Goal: Information Seeking & Learning: Check status

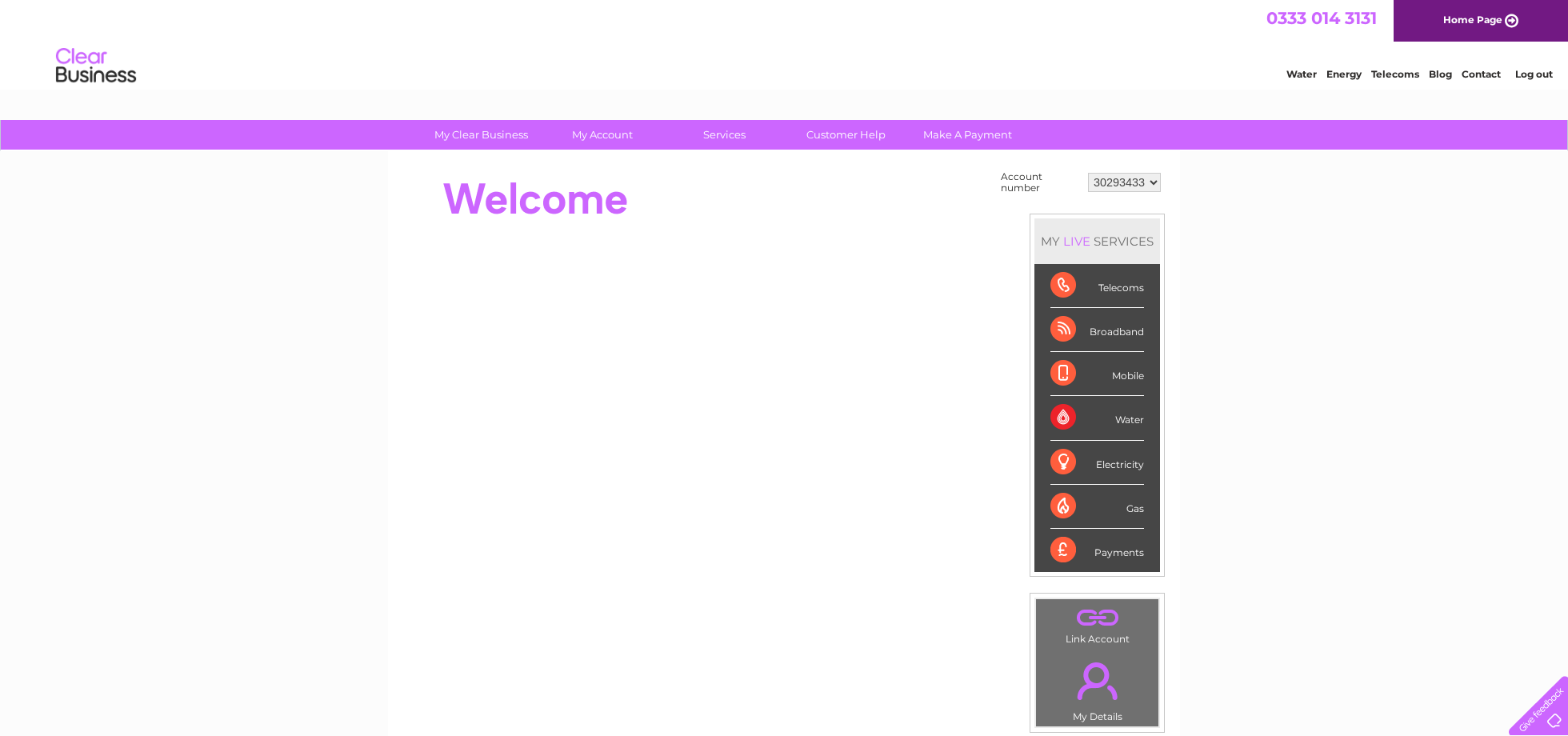
select select "30316158"
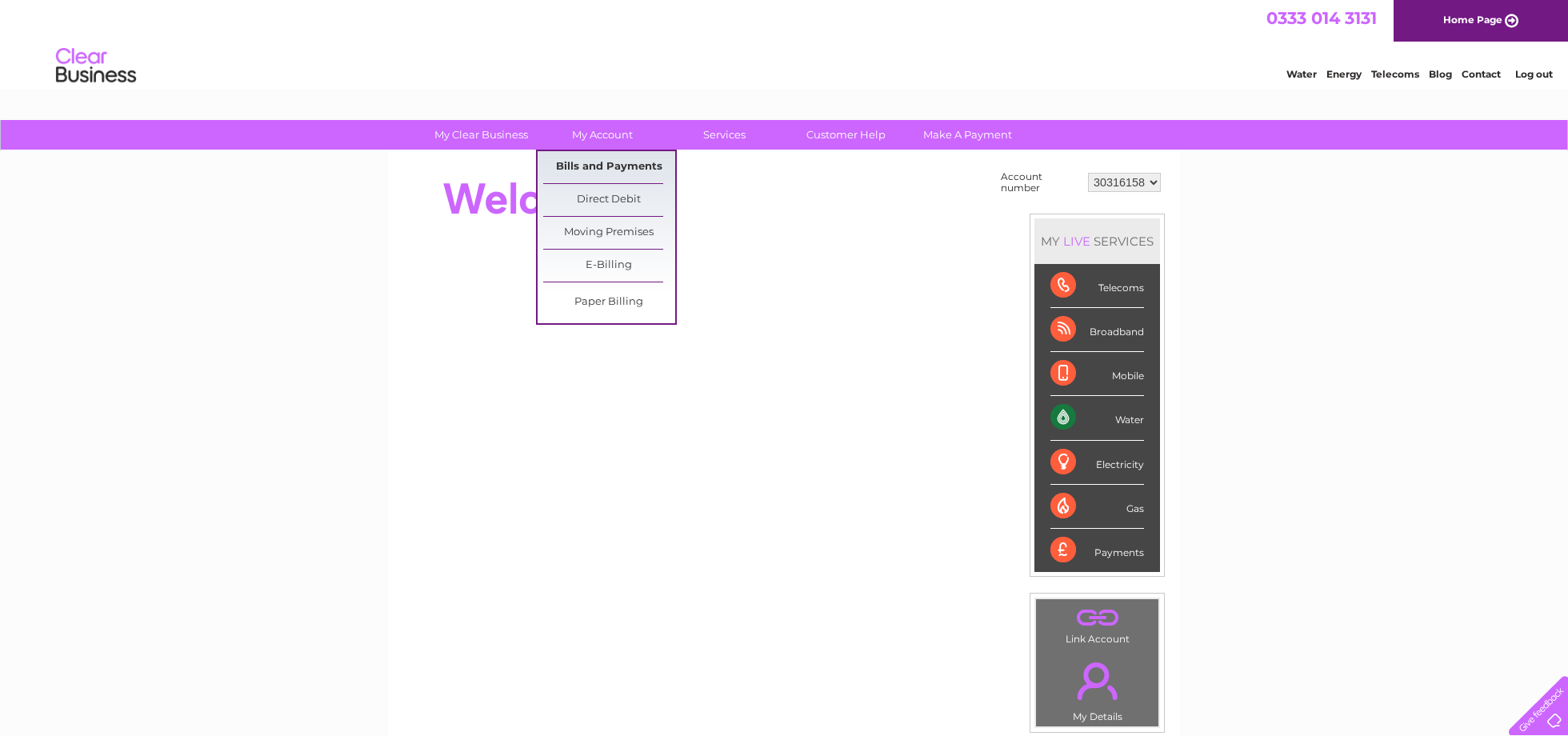
click at [622, 164] on link "Bills and Payments" at bounding box center [609, 167] width 132 height 32
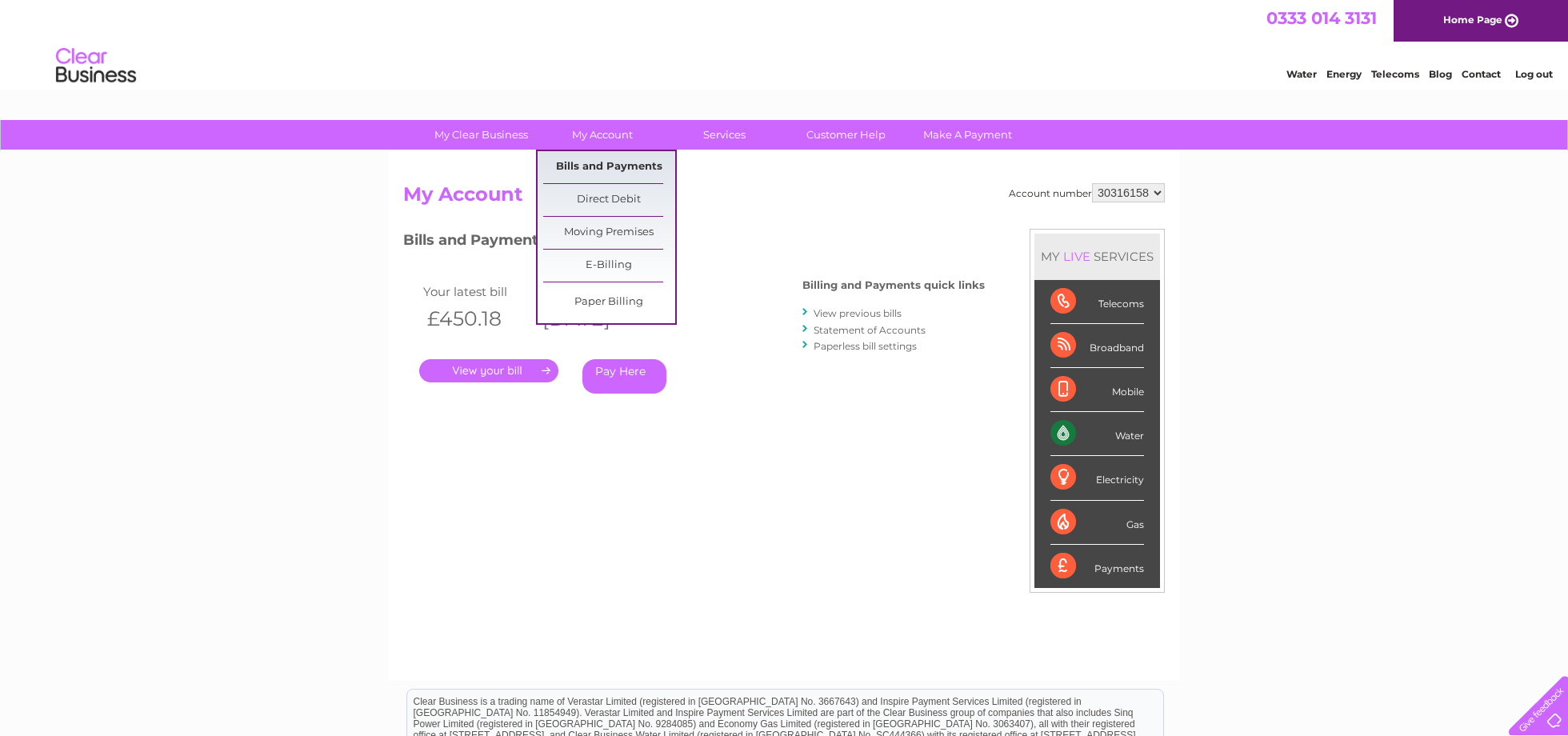
click at [601, 165] on link "Bills and Payments" at bounding box center [609, 167] width 132 height 32
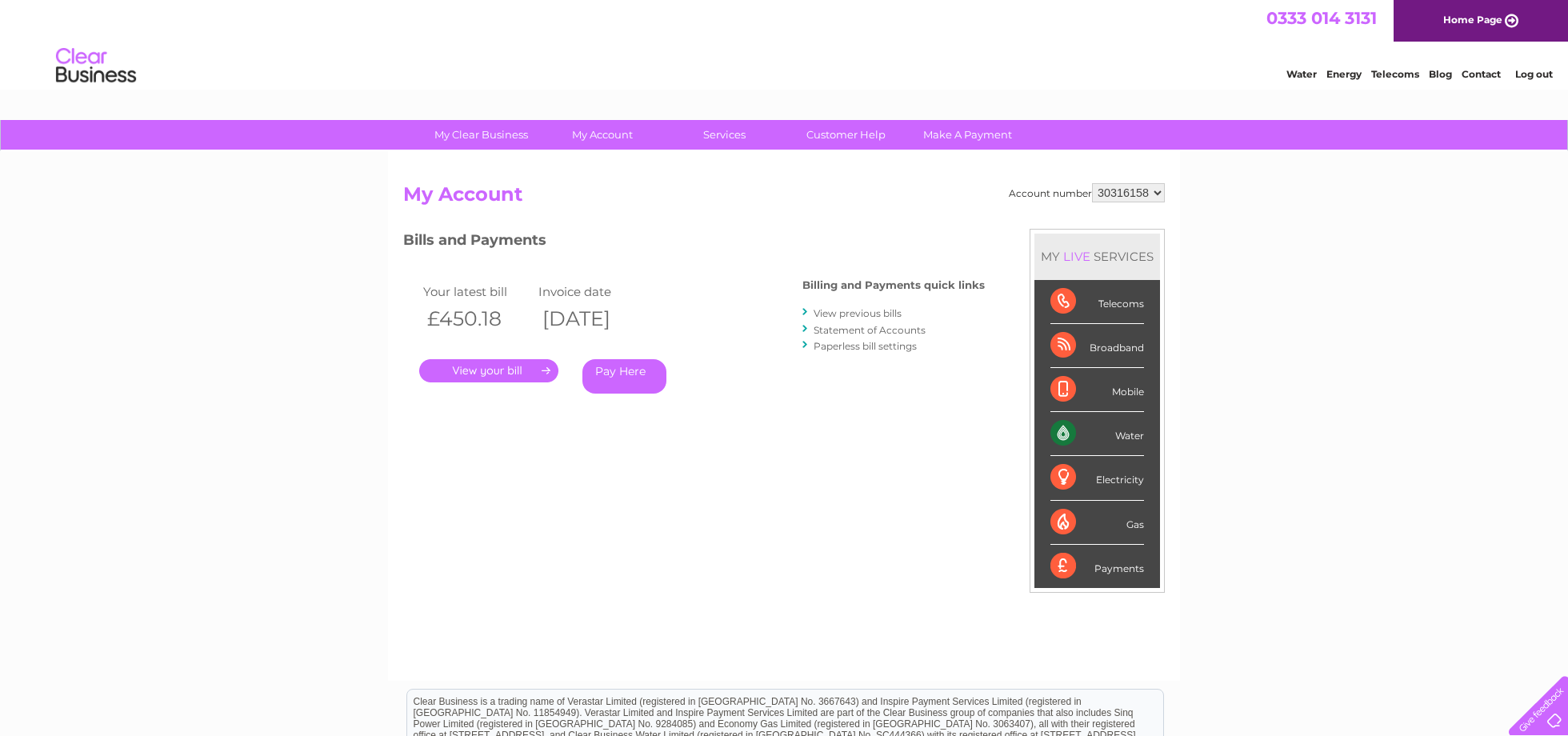
click at [846, 310] on link "View previous bills" at bounding box center [857, 313] width 88 height 12
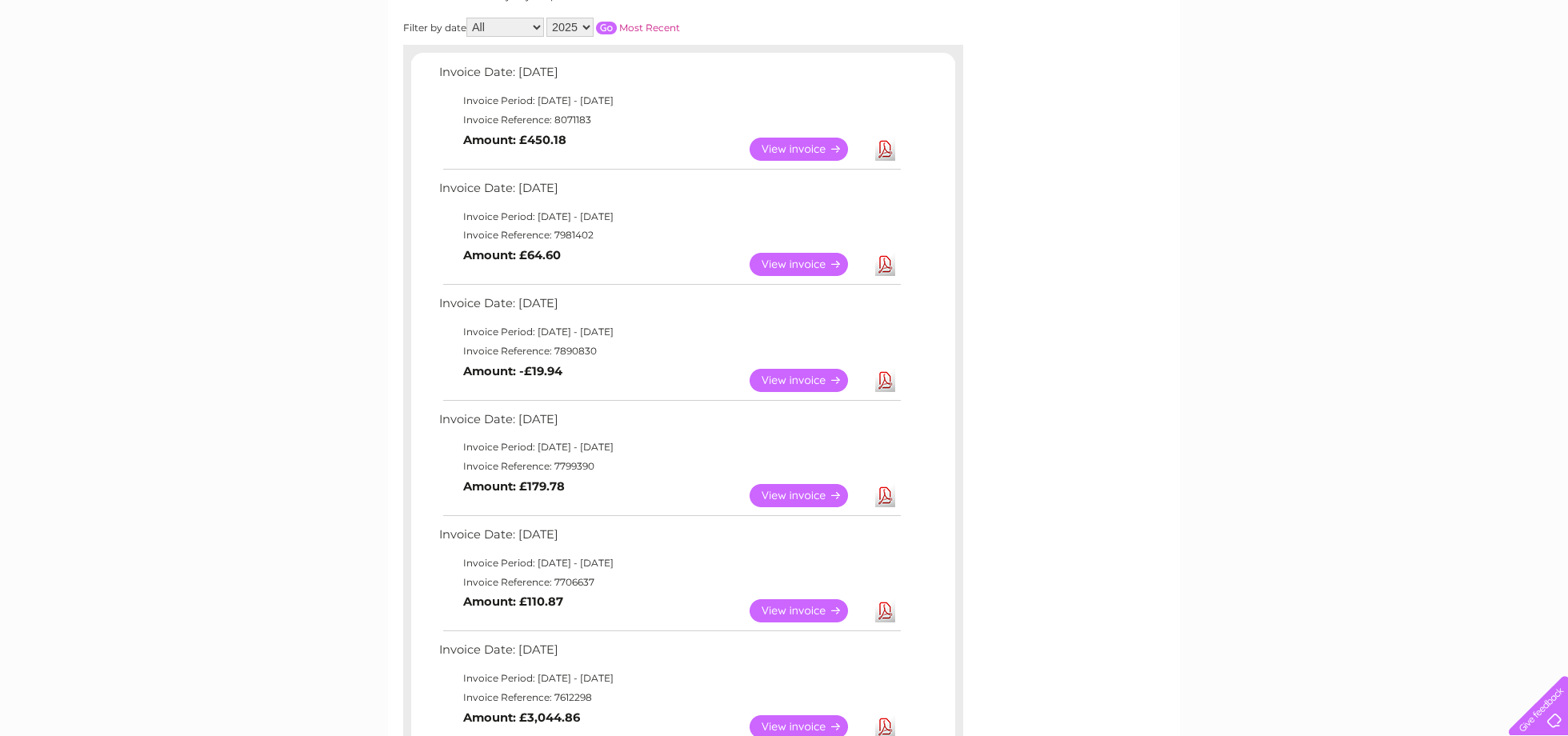
scroll to position [238, 0]
click at [784, 147] on link "View" at bounding box center [808, 148] width 118 height 23
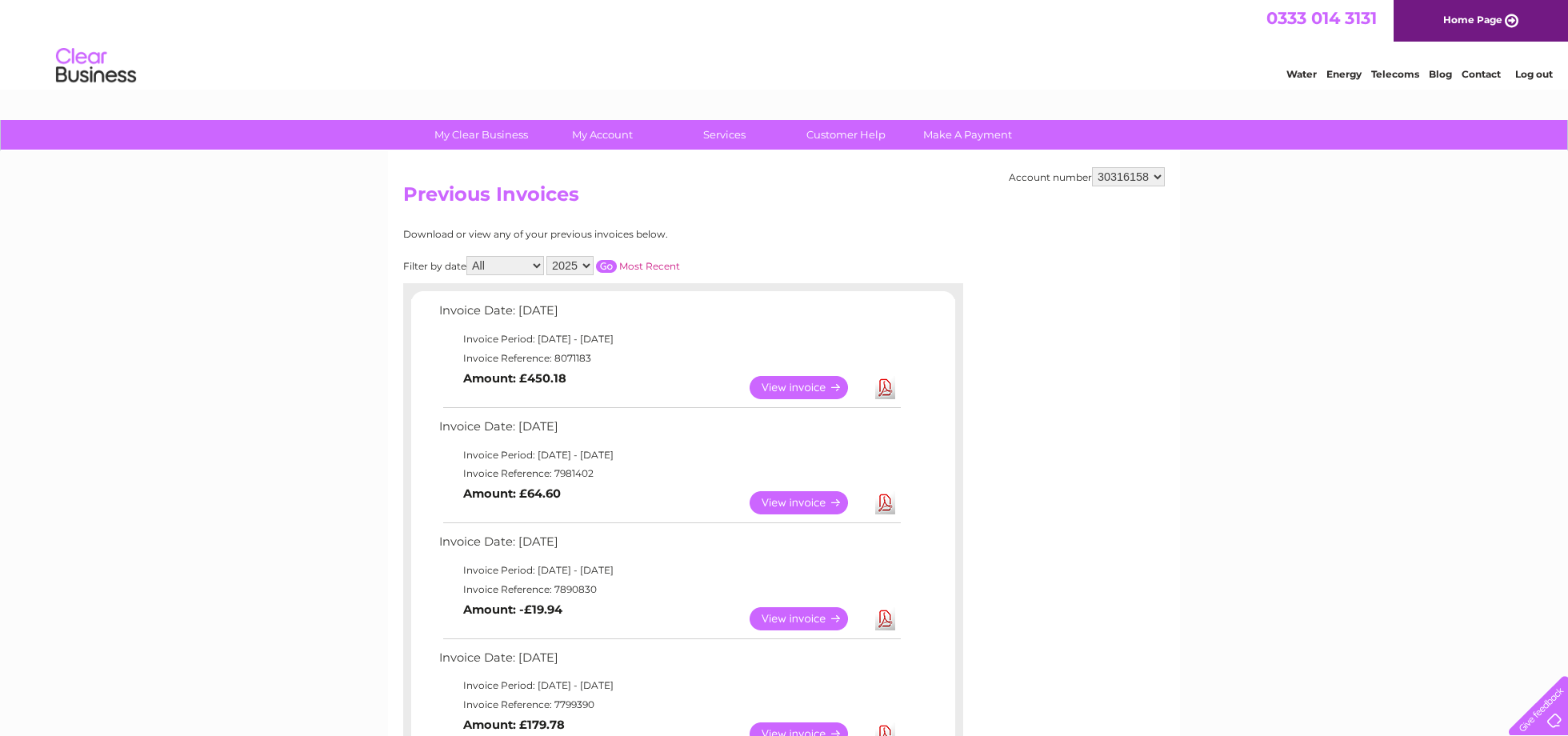
scroll to position [0, 0]
drag, startPoint x: 529, startPoint y: 371, endPoint x: 586, endPoint y: 377, distance: 57.3
click at [586, 377] on td "View Download Amount: £450.18" at bounding box center [669, 387] width 468 height 39
click at [528, 374] on b "Amount: £450.18" at bounding box center [515, 378] width 103 height 14
drag, startPoint x: 528, startPoint y: 374, endPoint x: 568, endPoint y: 374, distance: 40.0
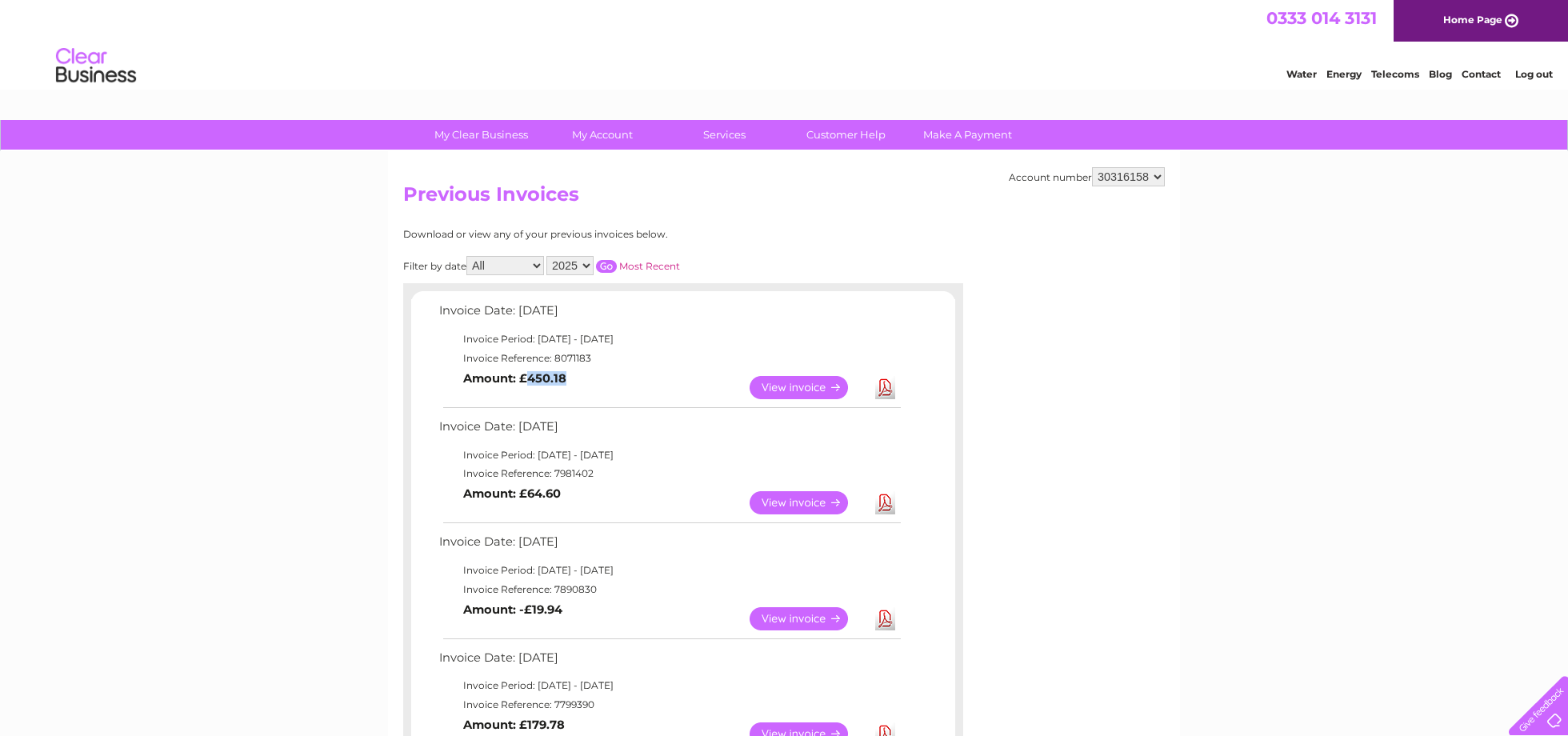
click at [569, 374] on td "View Download Amount: £450.18" at bounding box center [669, 387] width 468 height 39
click at [531, 378] on b "Amount: £450.18" at bounding box center [515, 378] width 103 height 14
drag, startPoint x: 530, startPoint y: 372, endPoint x: 665, endPoint y: 359, distance: 135.6
click at [657, 368] on td "View Download Amount: £450.18" at bounding box center [669, 387] width 468 height 39
click at [665, 359] on td "Invoice Reference: 8071183" at bounding box center [669, 358] width 468 height 19
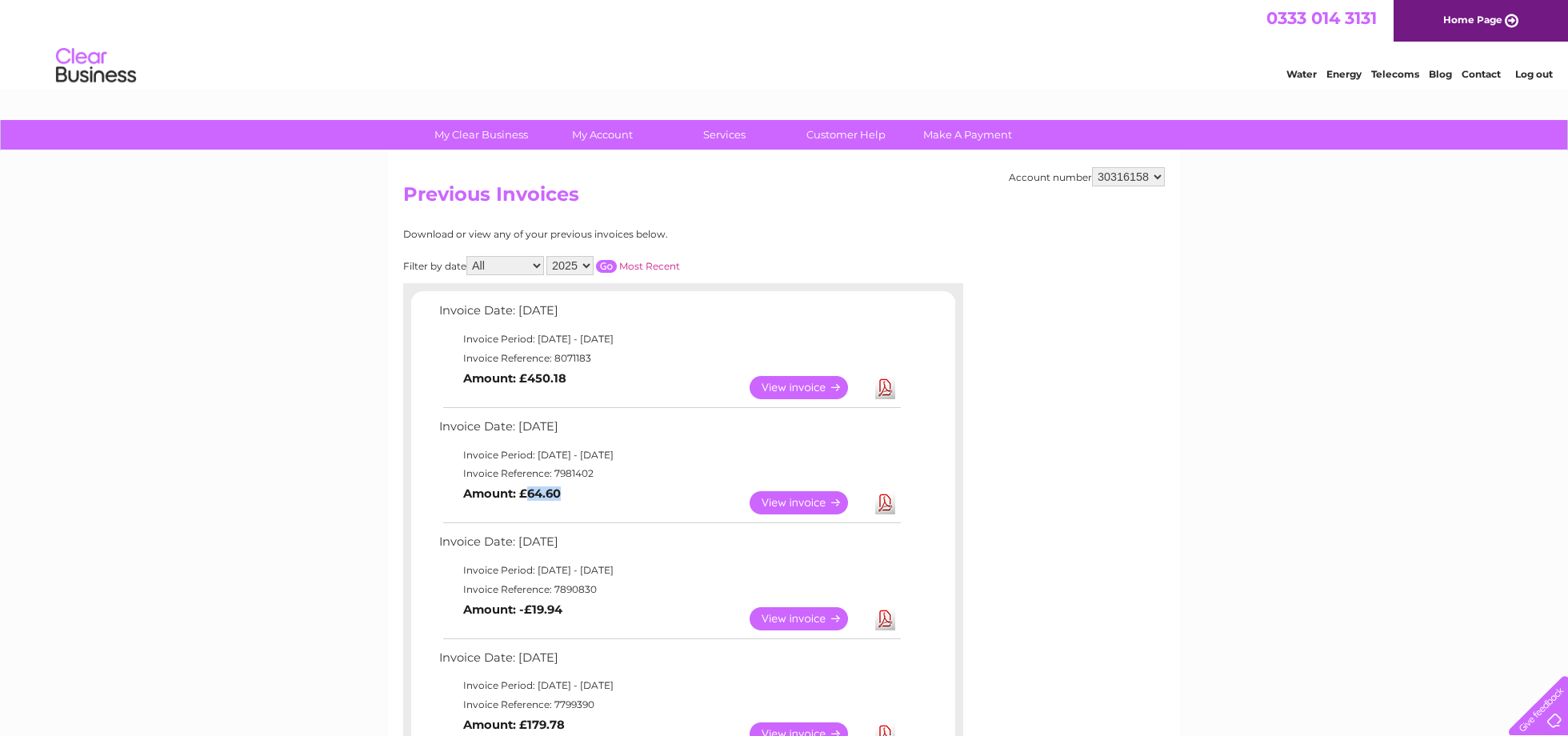
drag, startPoint x: 526, startPoint y: 488, endPoint x: 590, endPoint y: 487, distance: 64.0
click at [590, 488] on td "View Download Amount: £64.60" at bounding box center [669, 502] width 468 height 39
click at [590, 487] on td "View Download Amount: £64.60" at bounding box center [669, 502] width 468 height 39
drag, startPoint x: 529, startPoint y: 376, endPoint x: 571, endPoint y: 375, distance: 42.0
click at [571, 376] on td "View Download Amount: £450.18" at bounding box center [669, 387] width 468 height 39
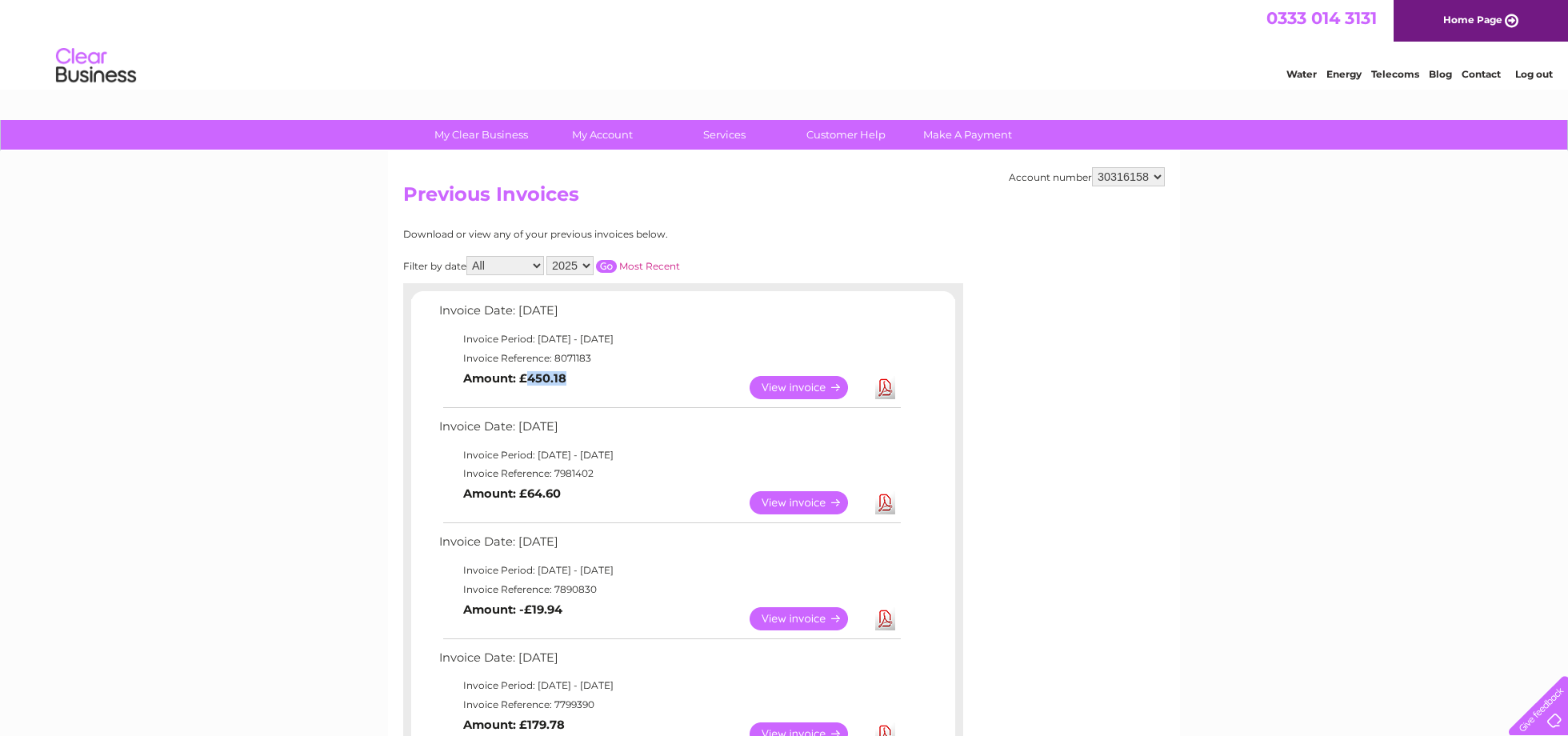
click at [571, 375] on td "View Download Amount: £450.18" at bounding box center [669, 387] width 468 height 39
drag, startPoint x: 529, startPoint y: 374, endPoint x: 597, endPoint y: 374, distance: 68.0
click at [597, 374] on td "View Download Amount: £450.18" at bounding box center [669, 387] width 468 height 39
drag, startPoint x: 531, startPoint y: 378, endPoint x: 577, endPoint y: 379, distance: 46.0
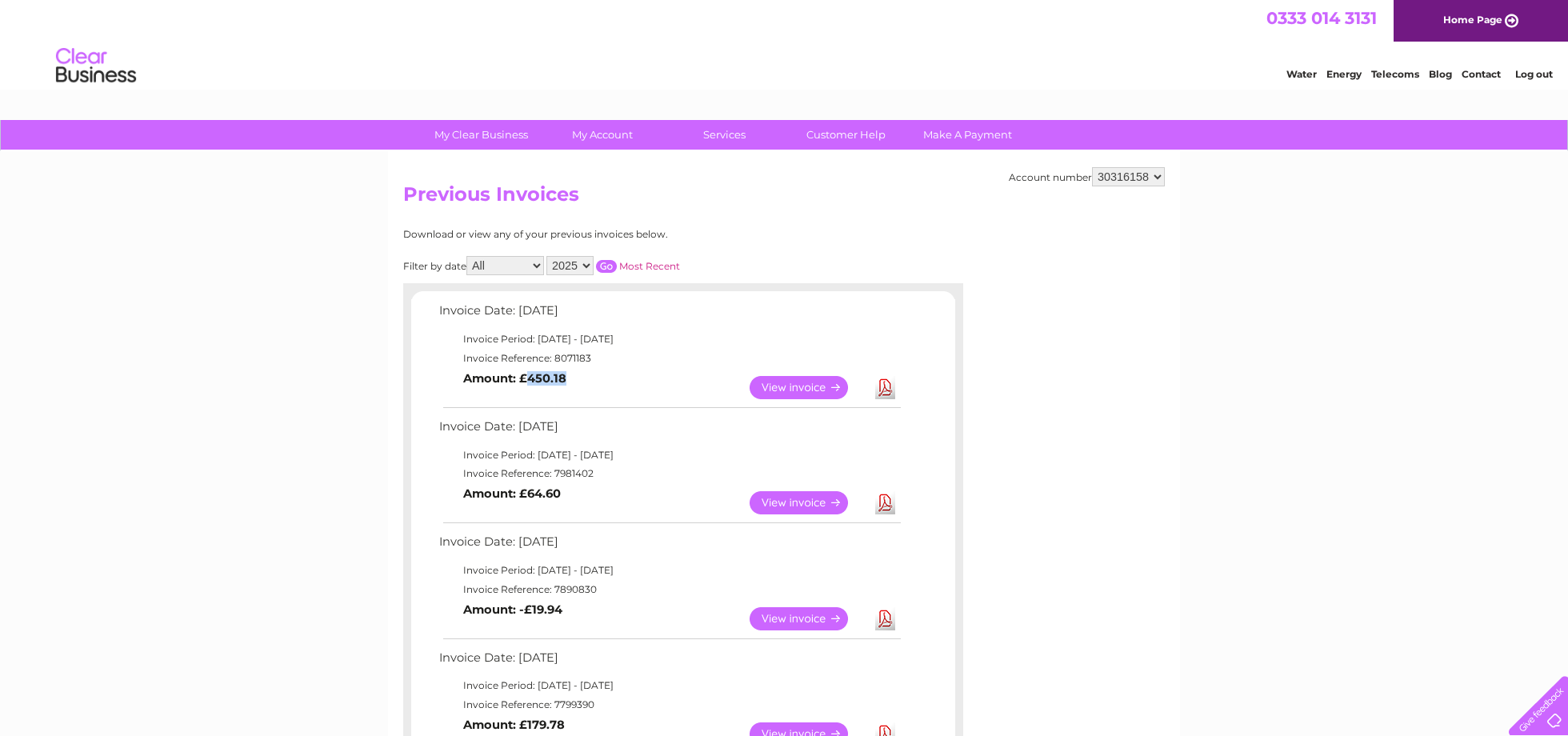
click at [577, 378] on td "View Download Amount: £450.18" at bounding box center [669, 387] width 468 height 39
click at [577, 379] on td "View Download Amount: £450.18" at bounding box center [669, 387] width 468 height 39
drag, startPoint x: 525, startPoint y: 374, endPoint x: 583, endPoint y: 375, distance: 58.0
click at [583, 375] on td "View Download Amount: £450.18" at bounding box center [669, 387] width 468 height 39
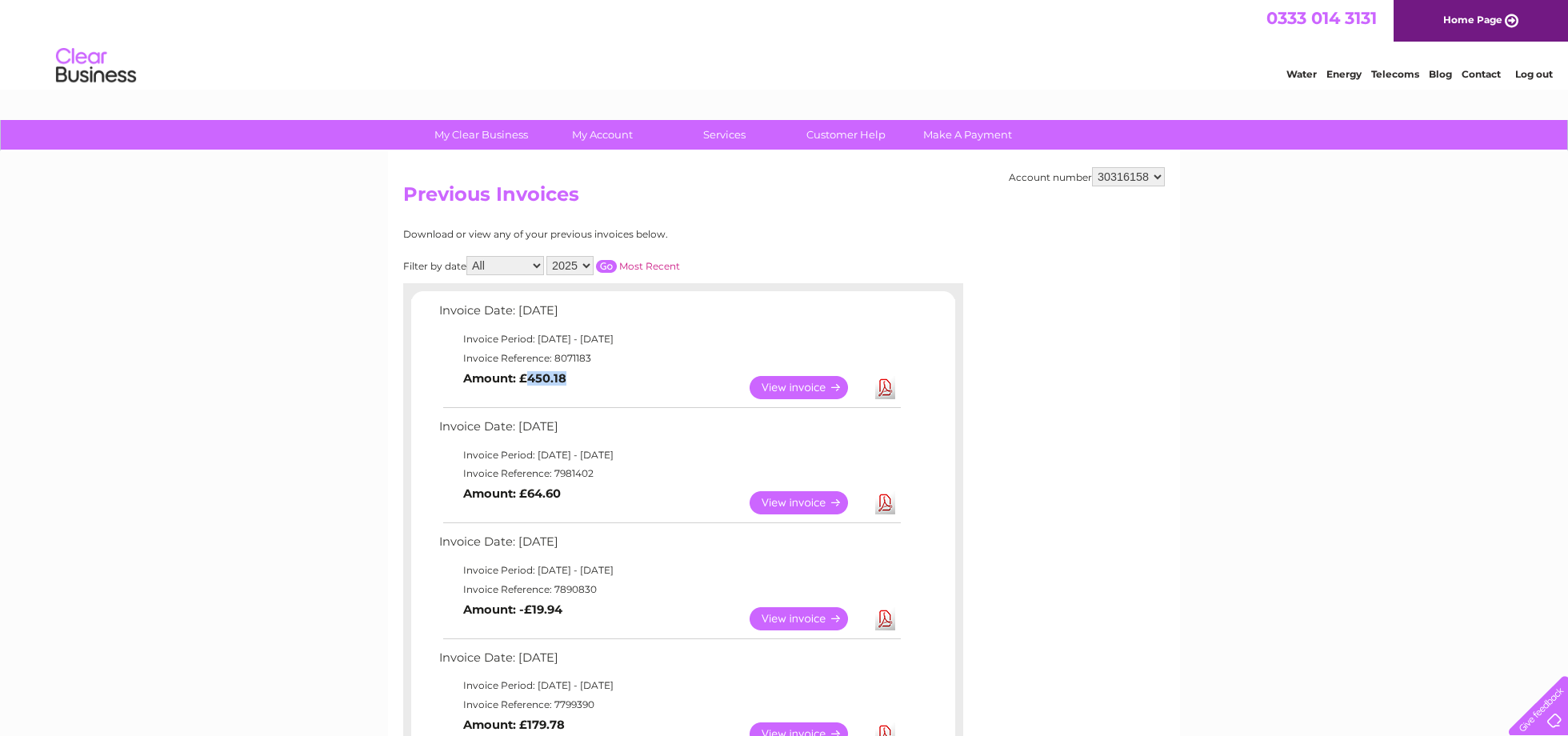
drag, startPoint x: 526, startPoint y: 373, endPoint x: 590, endPoint y: 379, distance: 64.3
click at [590, 379] on td "View Download Amount: £450.18" at bounding box center [669, 387] width 468 height 39
drag, startPoint x: 566, startPoint y: 374, endPoint x: 526, endPoint y: 376, distance: 40.0
click at [526, 376] on td "View Download Amount: £450.18" at bounding box center [669, 387] width 468 height 39
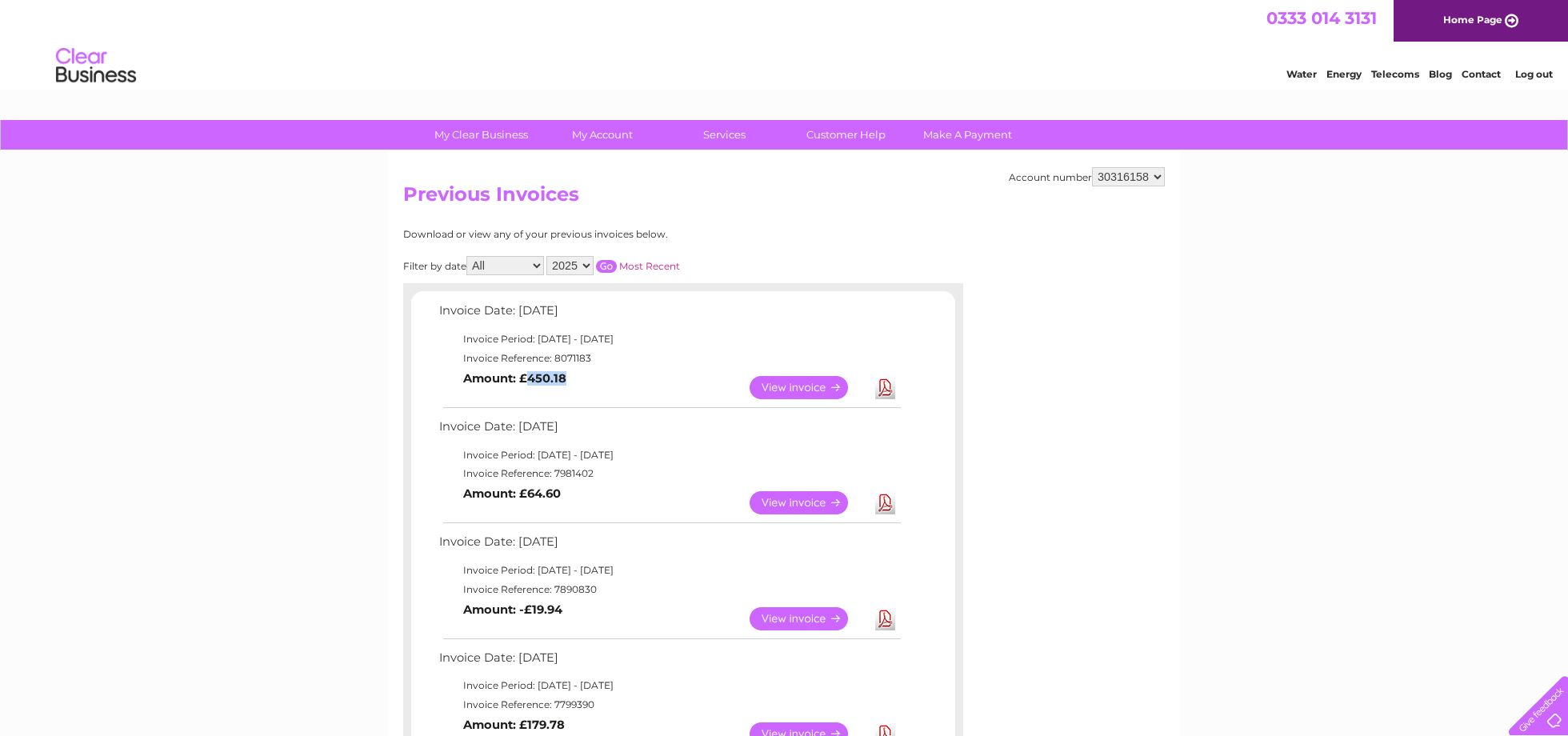
click at [526, 376] on b "Amount: £450.18" at bounding box center [515, 378] width 103 height 14
drag, startPoint x: 526, startPoint y: 376, endPoint x: 562, endPoint y: 376, distance: 36.0
click at [562, 376] on b "Amount: £450.18" at bounding box center [515, 378] width 103 height 14
click at [568, 376] on td "View Download Amount: £450.18" at bounding box center [669, 387] width 468 height 39
drag, startPoint x: 568, startPoint y: 376, endPoint x: 527, endPoint y: 376, distance: 41.0
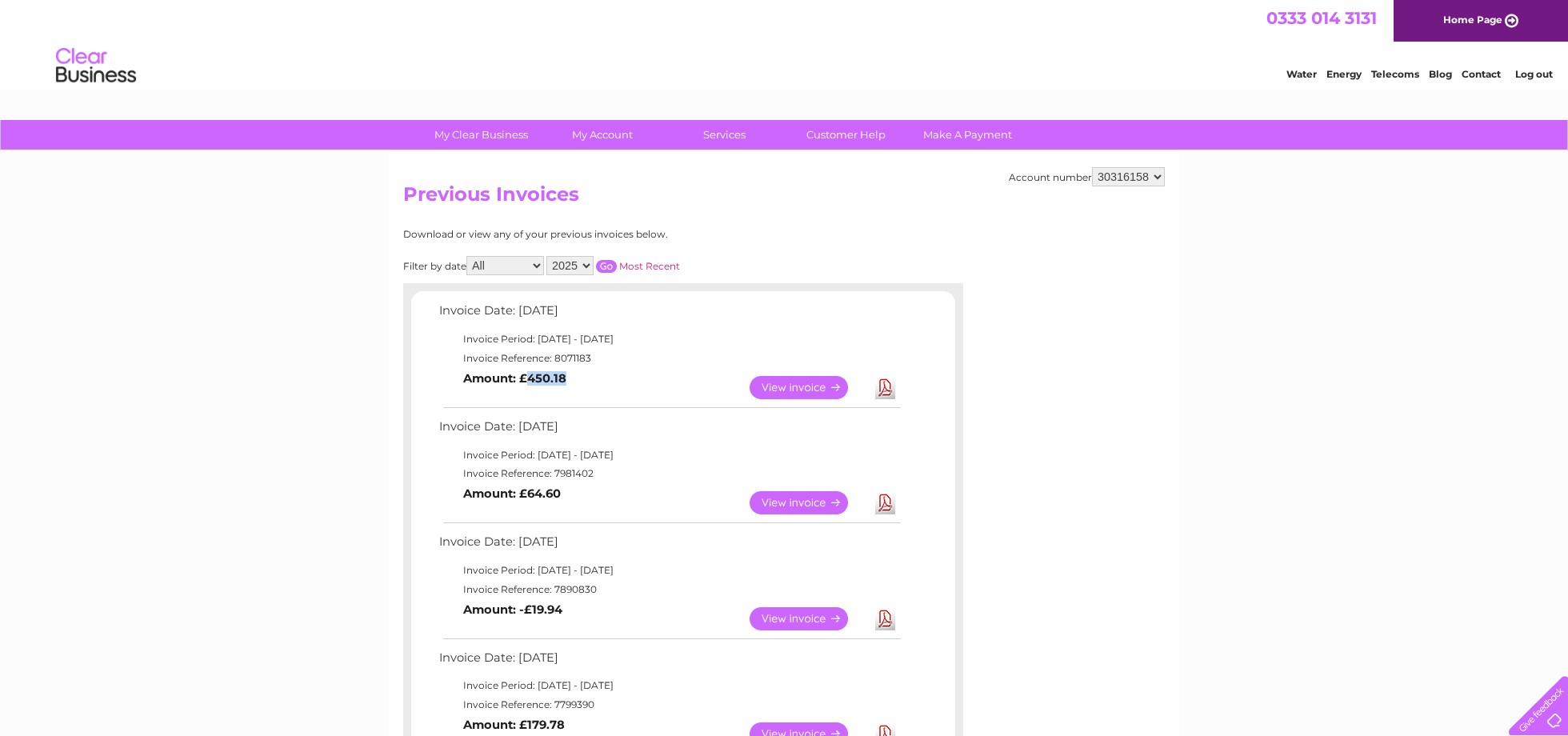
click at [527, 376] on td "View Download Amount: £450.18" at bounding box center [669, 387] width 468 height 39
click at [540, 376] on b "Amount: £450.18" at bounding box center [515, 378] width 103 height 14
drag, startPoint x: 527, startPoint y: 376, endPoint x: 564, endPoint y: 376, distance: 37.0
click at [564, 376] on b "Amount: £450.18" at bounding box center [515, 378] width 103 height 14
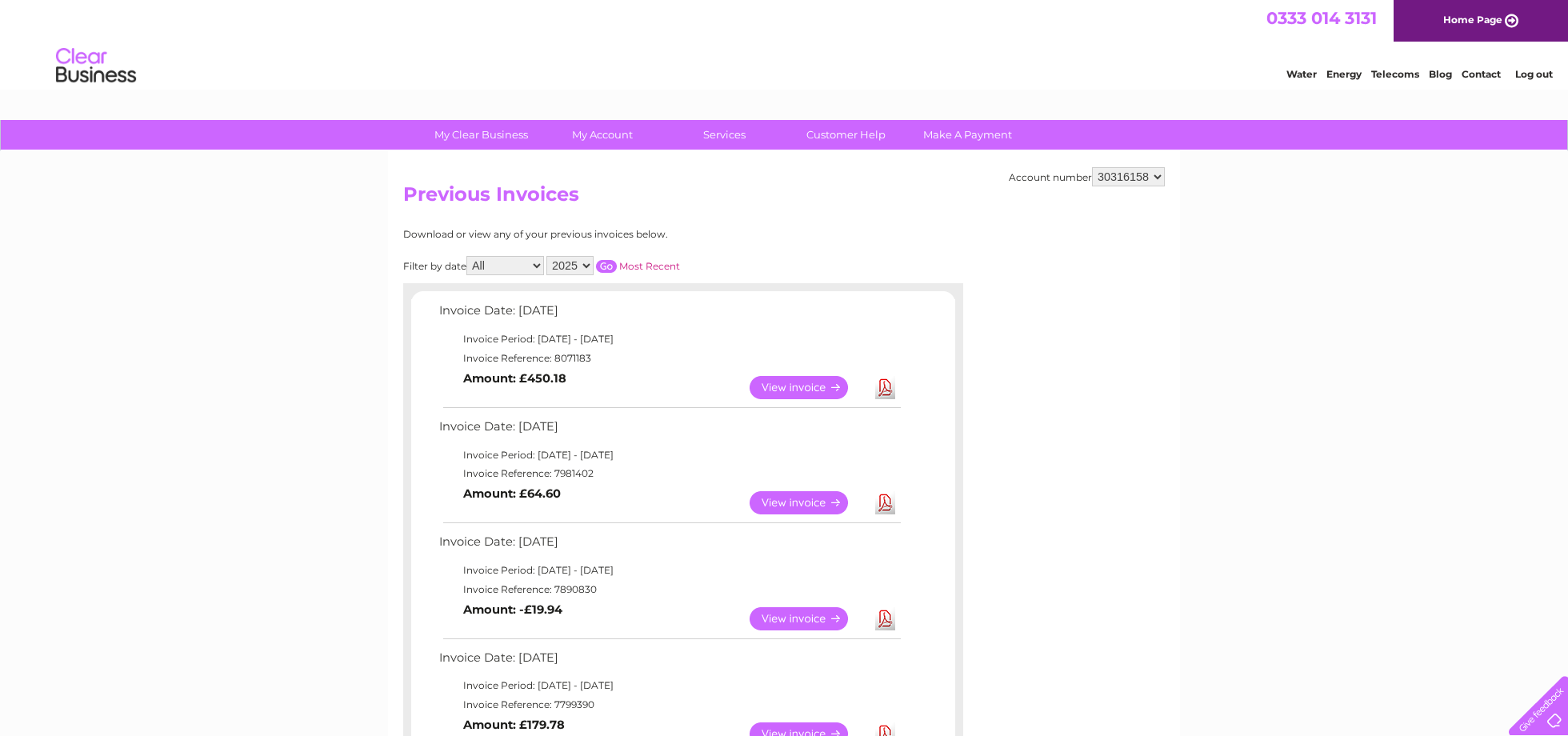
click at [557, 373] on b "Amount: £450.18" at bounding box center [515, 378] width 103 height 14
drag, startPoint x: 528, startPoint y: 373, endPoint x: 557, endPoint y: 376, distance: 29.2
click at [557, 376] on b "Amount: £450.18" at bounding box center [515, 378] width 103 height 14
click at [558, 376] on b "Amount: £450.18" at bounding box center [515, 378] width 103 height 14
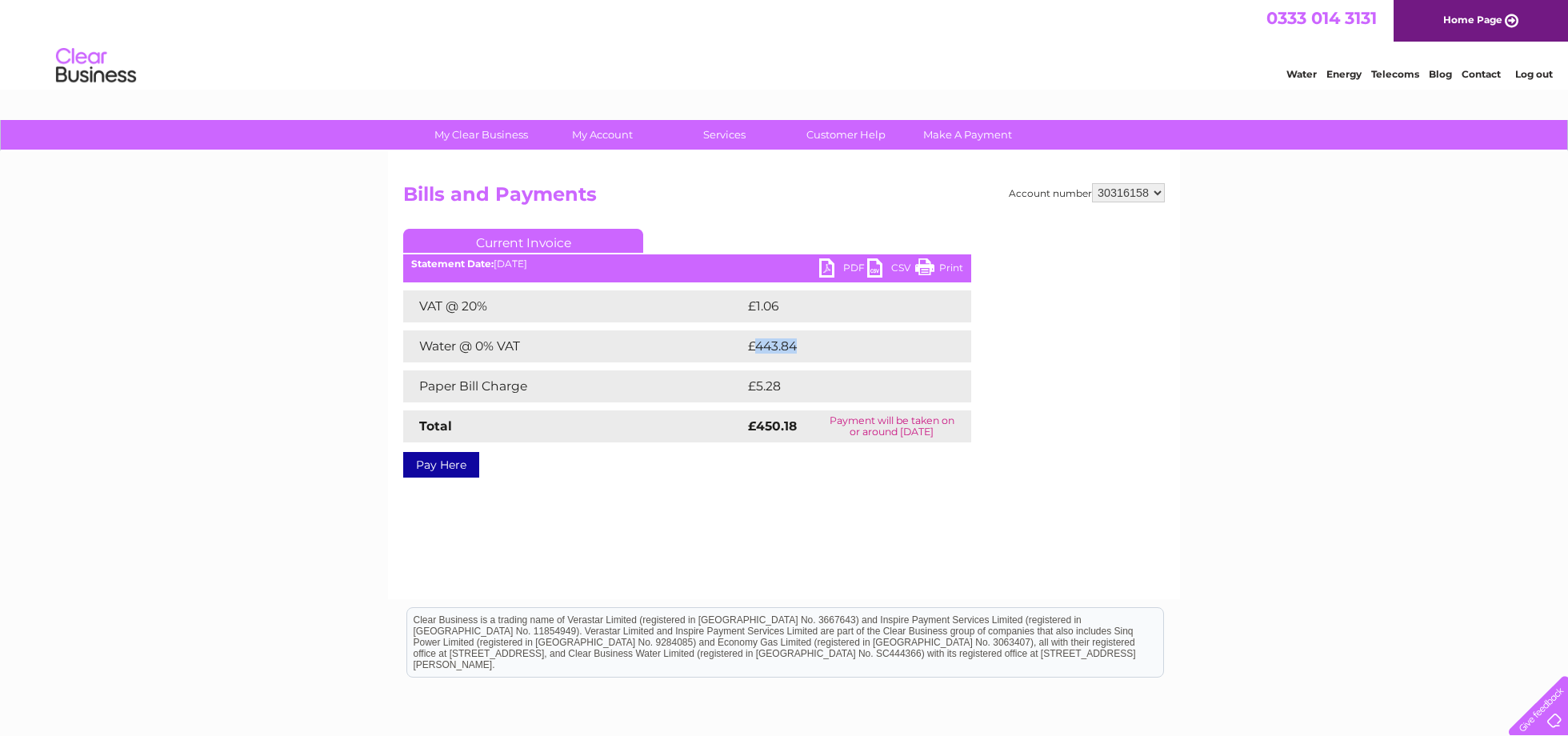
drag, startPoint x: 756, startPoint y: 348, endPoint x: 796, endPoint y: 353, distance: 40.3
click at [796, 353] on td "£443.84" at bounding box center [843, 346] width 199 height 32
click at [799, 355] on td "£443.84" at bounding box center [843, 346] width 199 height 32
drag, startPoint x: 756, startPoint y: 344, endPoint x: 801, endPoint y: 345, distance: 45.0
click at [801, 345] on td "£443.84" at bounding box center [843, 346] width 199 height 32
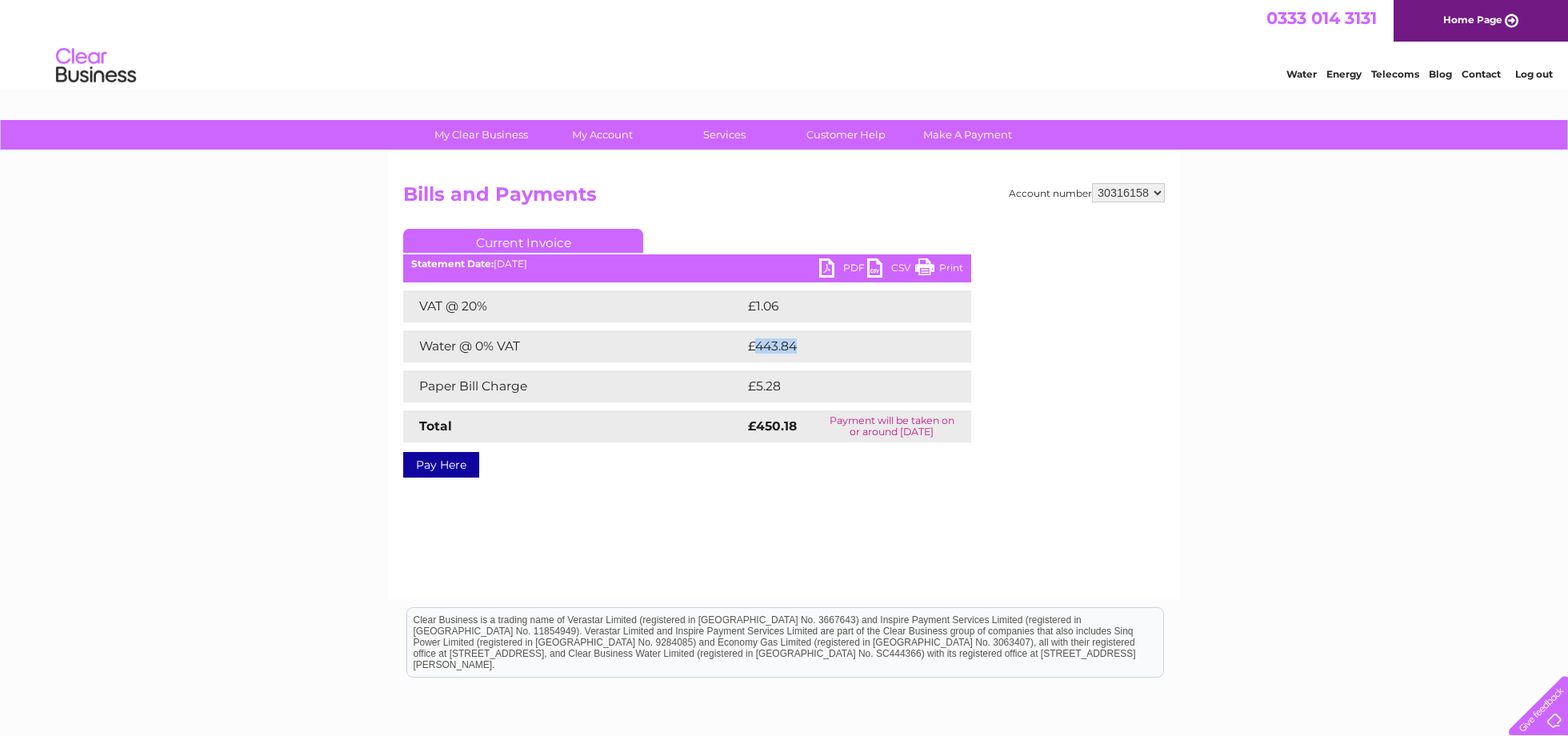
click at [801, 346] on td "£443.84" at bounding box center [843, 346] width 199 height 32
drag, startPoint x: 754, startPoint y: 346, endPoint x: 801, endPoint y: 346, distance: 47.0
click at [801, 346] on td "£443.84" at bounding box center [843, 346] width 199 height 32
drag, startPoint x: 756, startPoint y: 390, endPoint x: 784, endPoint y: 390, distance: 28.0
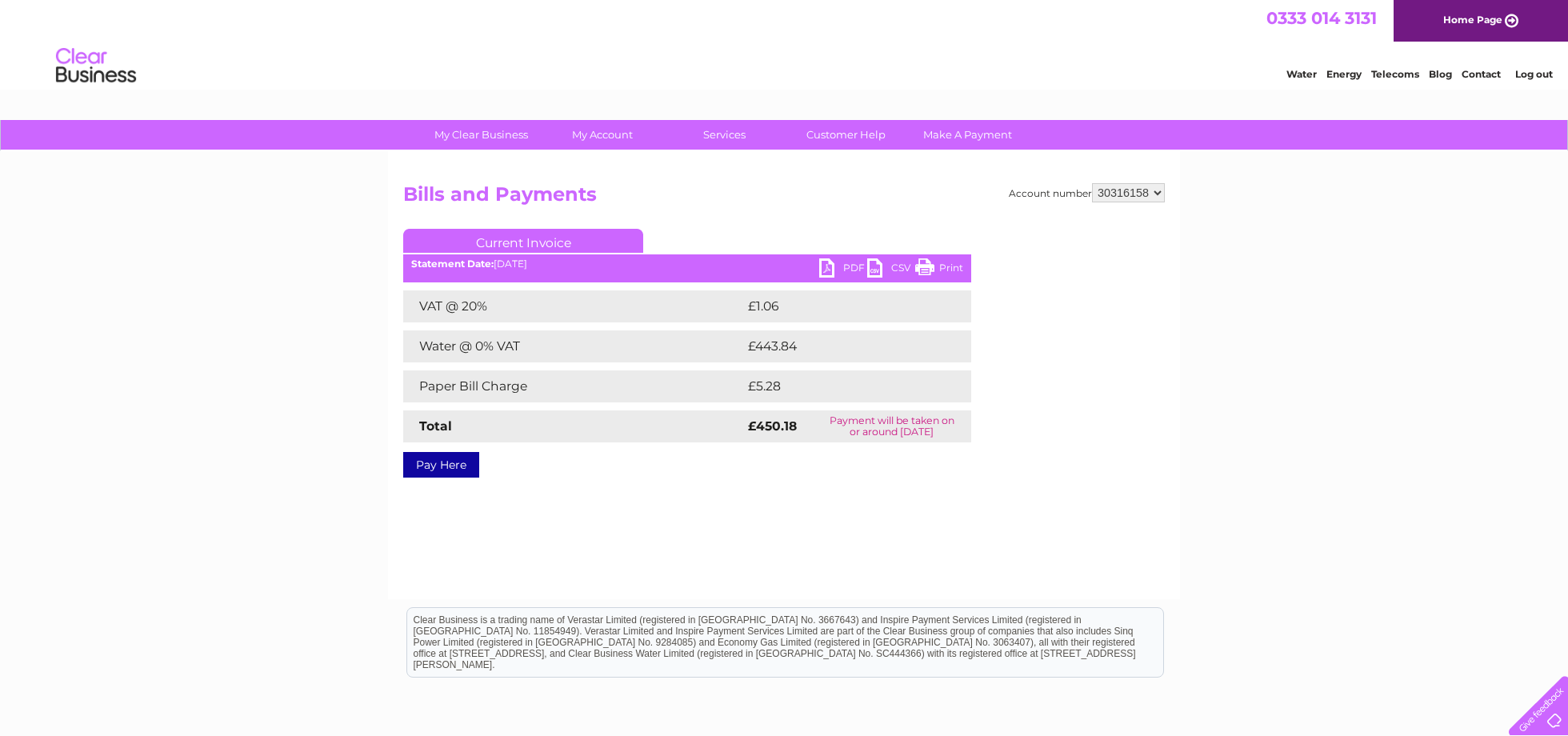
click at [767, 390] on td "£5.28" at bounding box center [839, 386] width 190 height 32
click at [784, 390] on td "£5.28" at bounding box center [839, 386] width 190 height 32
drag, startPoint x: 756, startPoint y: 346, endPoint x: 795, endPoint y: 346, distance: 39.0
click at [795, 346] on td "£443.84" at bounding box center [843, 346] width 199 height 32
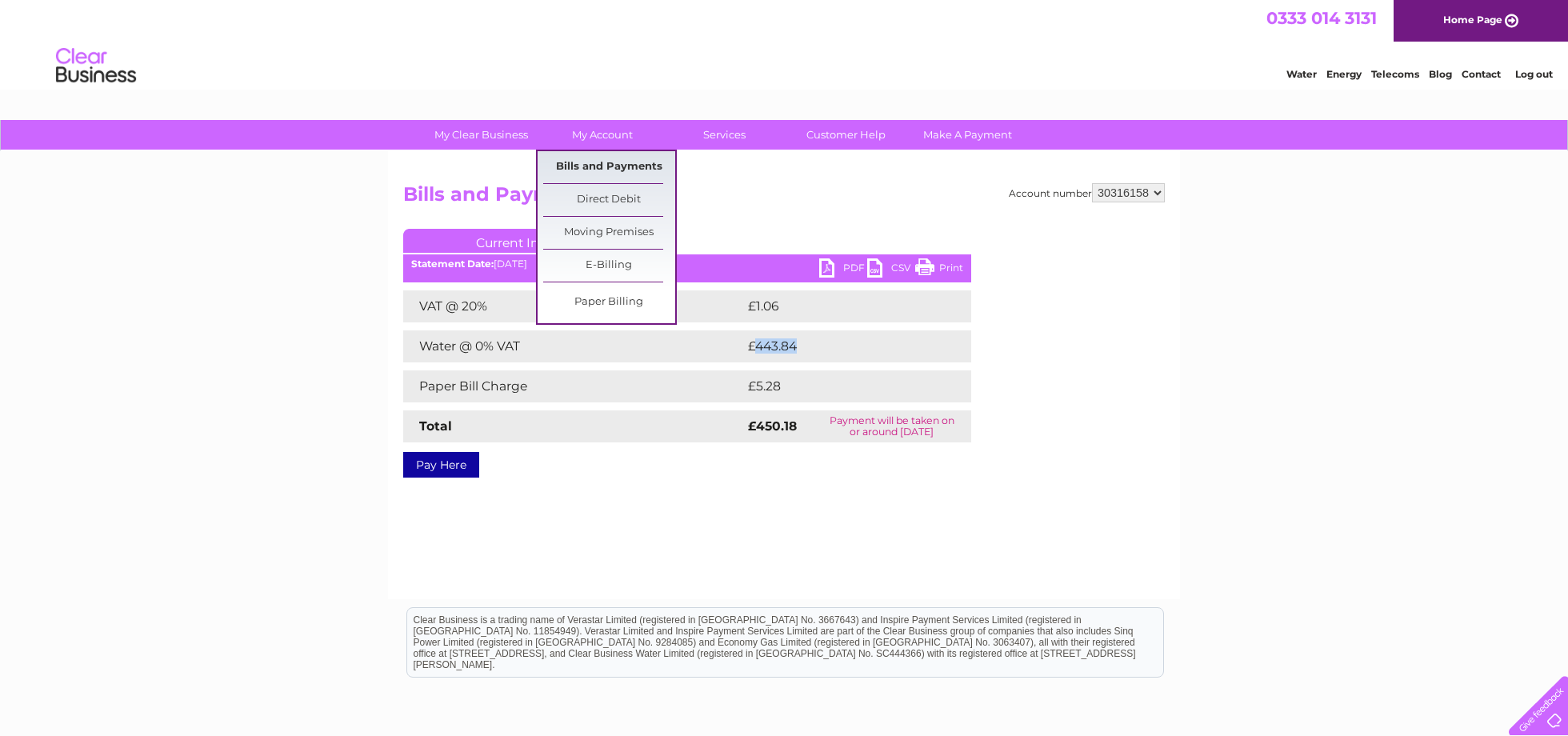
click at [597, 169] on link "Bills and Payments" at bounding box center [609, 167] width 132 height 32
